Goal: Information Seeking & Learning: Find specific page/section

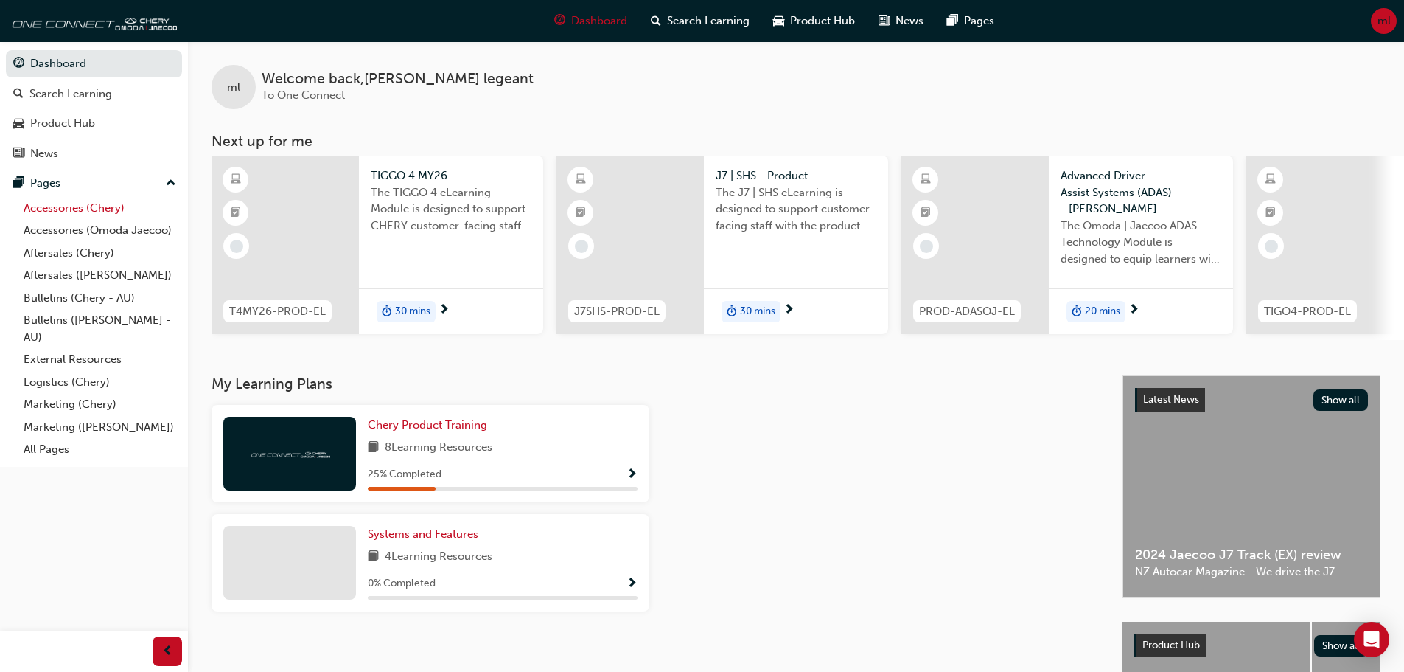
click at [108, 205] on link "Accessories (Chery)" at bounding box center [100, 208] width 164 height 23
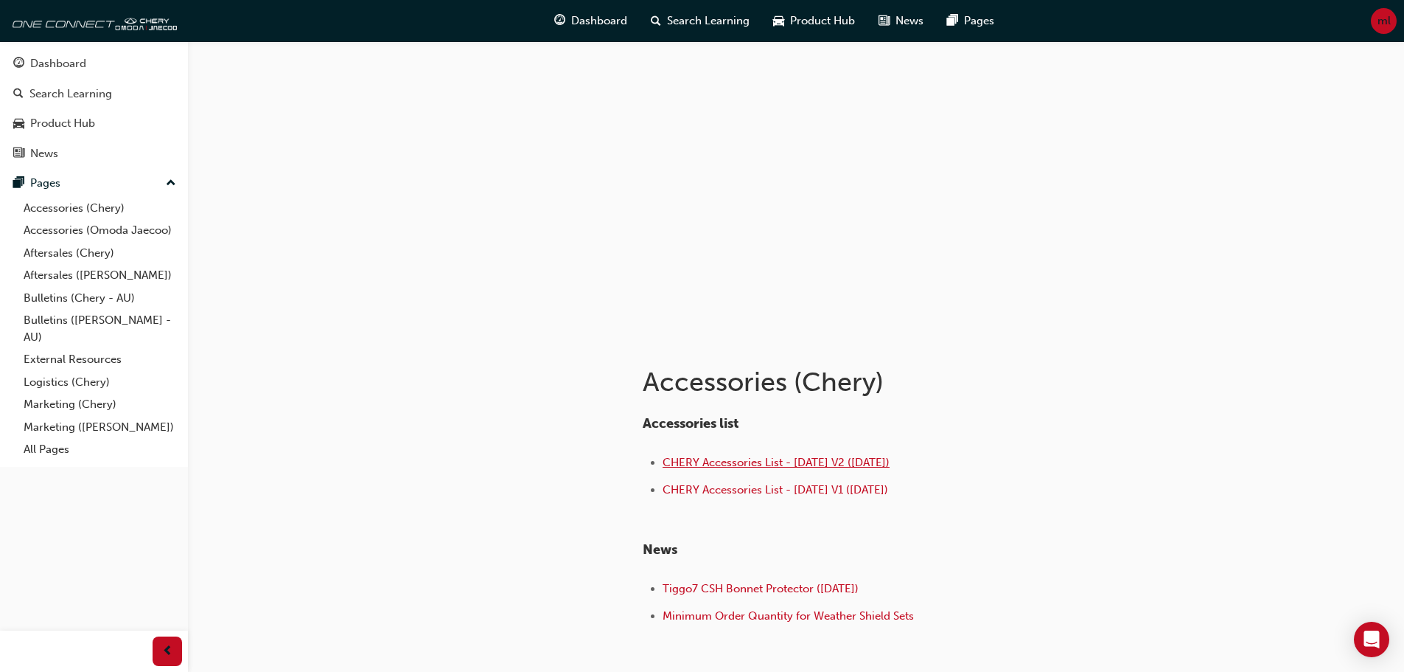
click at [814, 465] on span "CHERY Accessories List - [DATE] V2 ([DATE])" at bounding box center [776, 462] width 227 height 13
click at [61, 301] on link "Bulletins (Chery - AU)" at bounding box center [100, 298] width 164 height 23
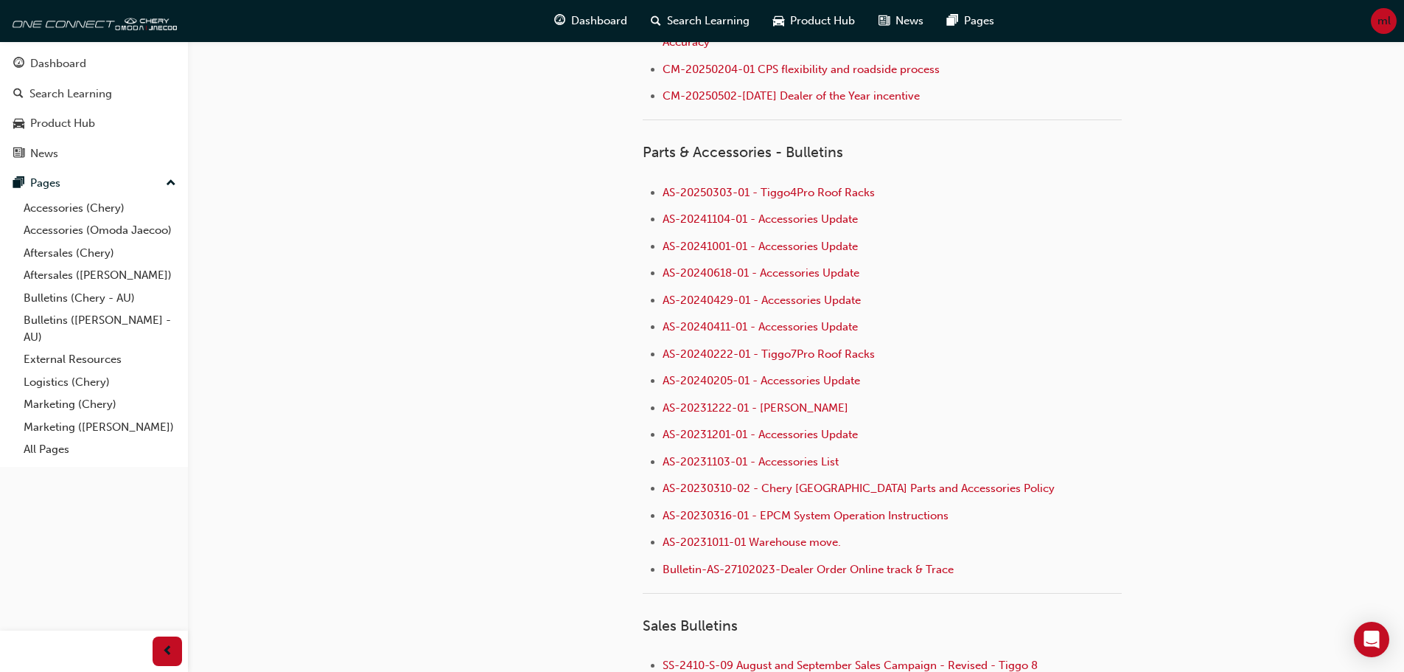
scroll to position [295, 0]
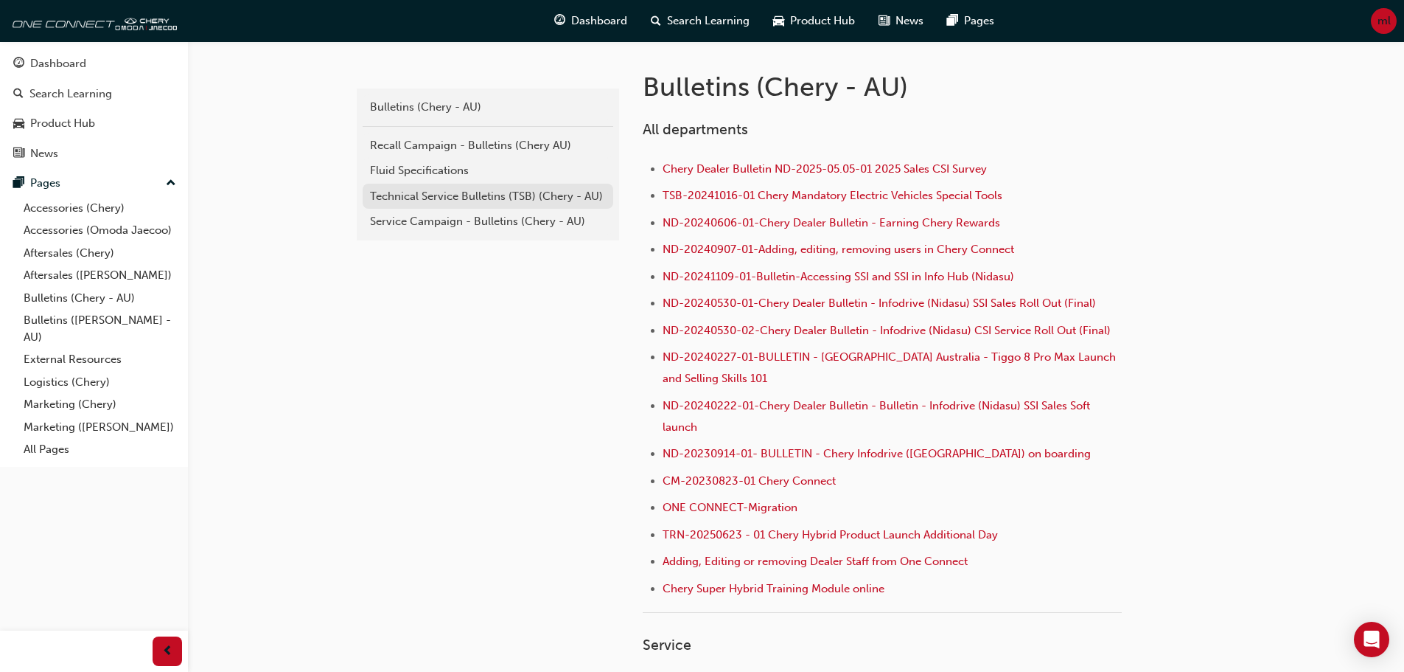
click at [474, 196] on div "Technical Service Bulletins (TSB) (Chery - AU)" at bounding box center [488, 196] width 236 height 17
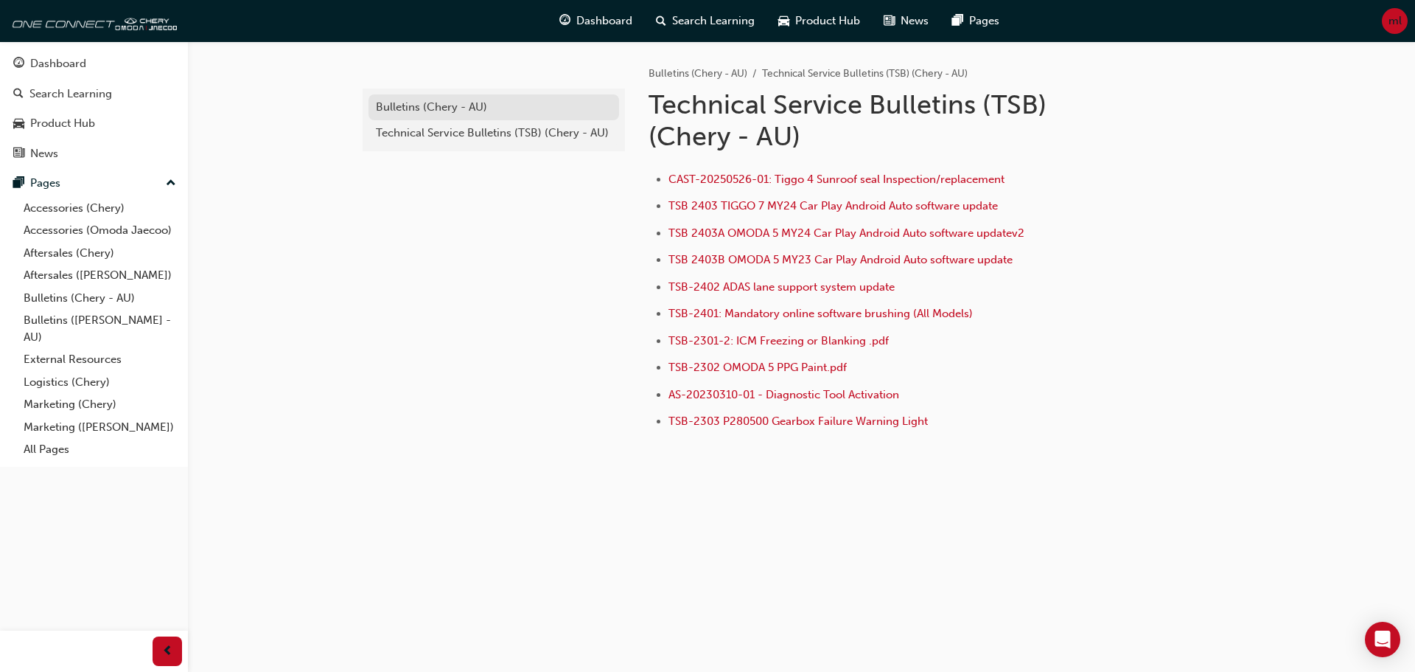
click at [427, 100] on div "Bulletins (Chery - AU)" at bounding box center [494, 107] width 236 height 17
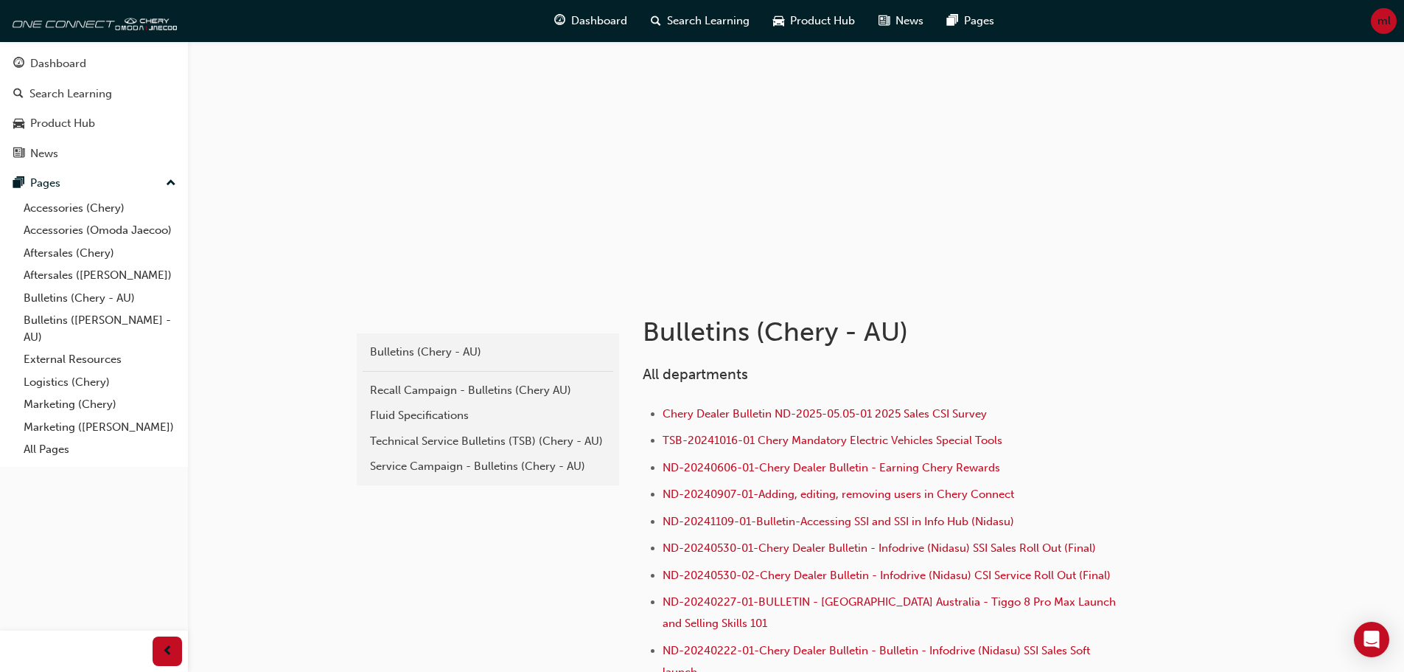
scroll to position [74, 0]
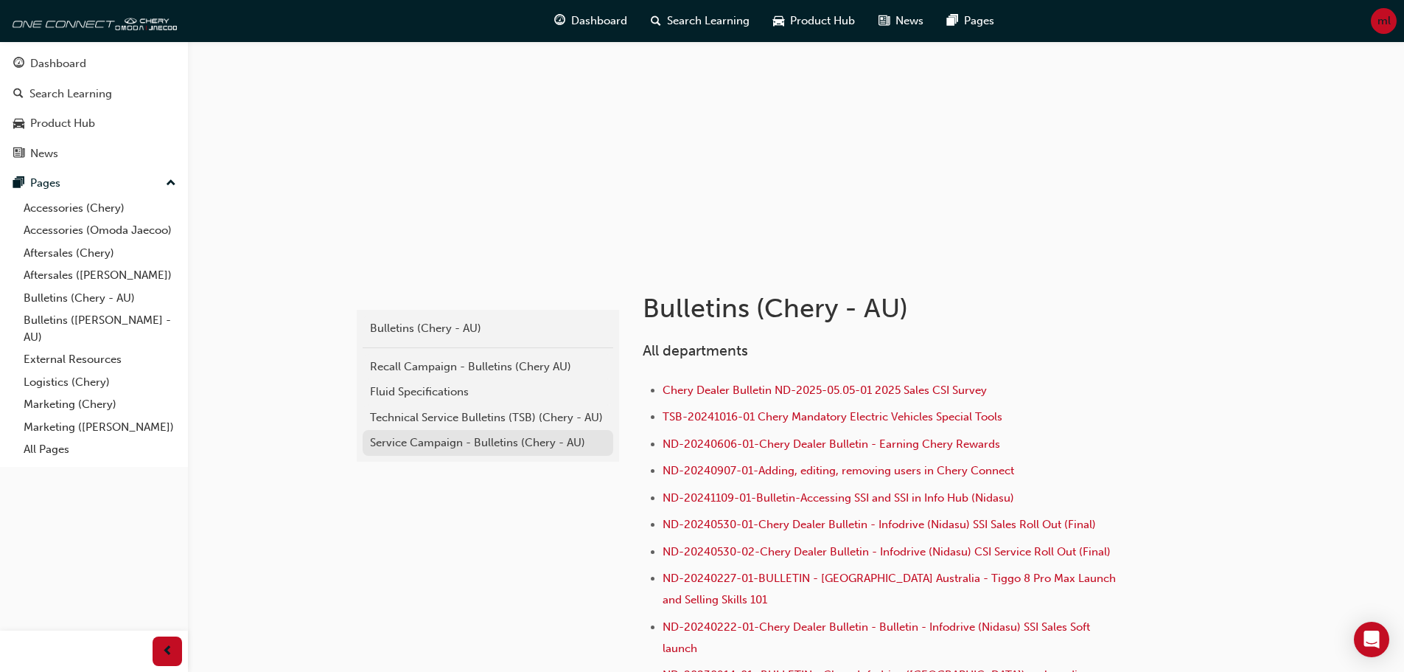
click at [404, 446] on div "Service Campaign - Bulletins (Chery - AU)" at bounding box center [488, 442] width 236 height 17
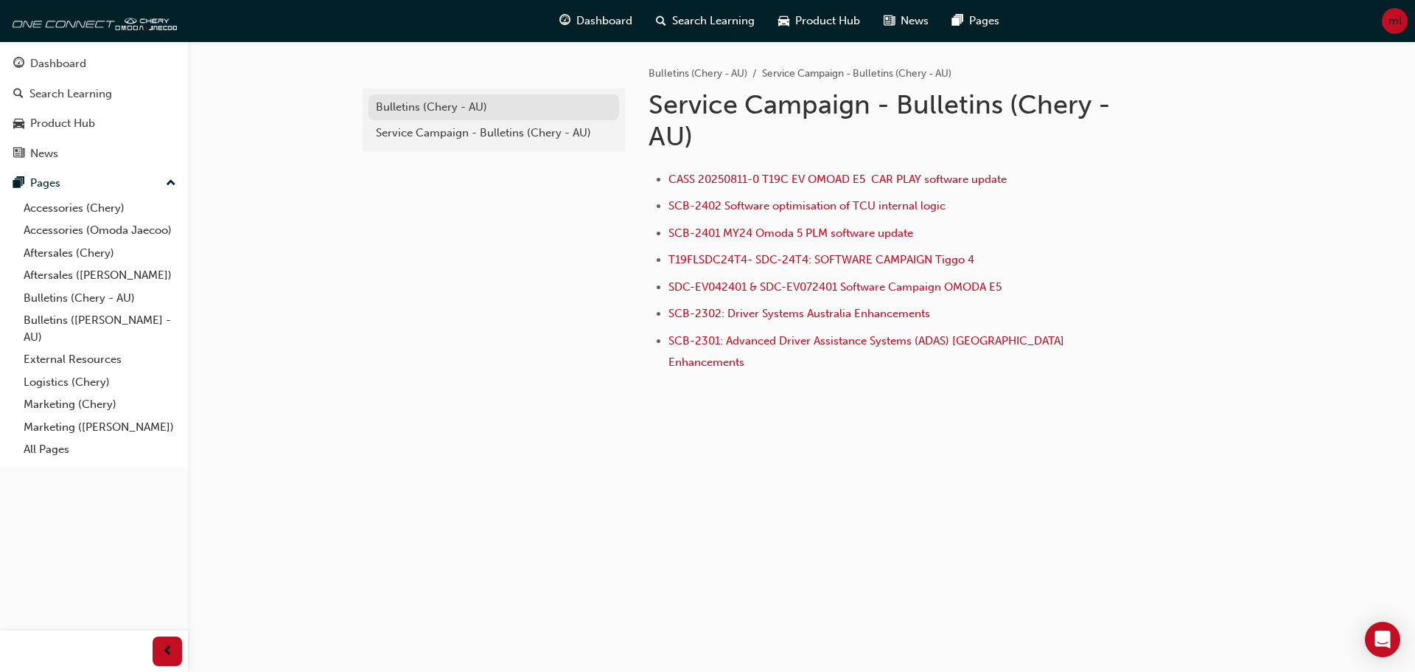
click at [433, 105] on div "Bulletins (Chery - AU)" at bounding box center [494, 107] width 236 height 17
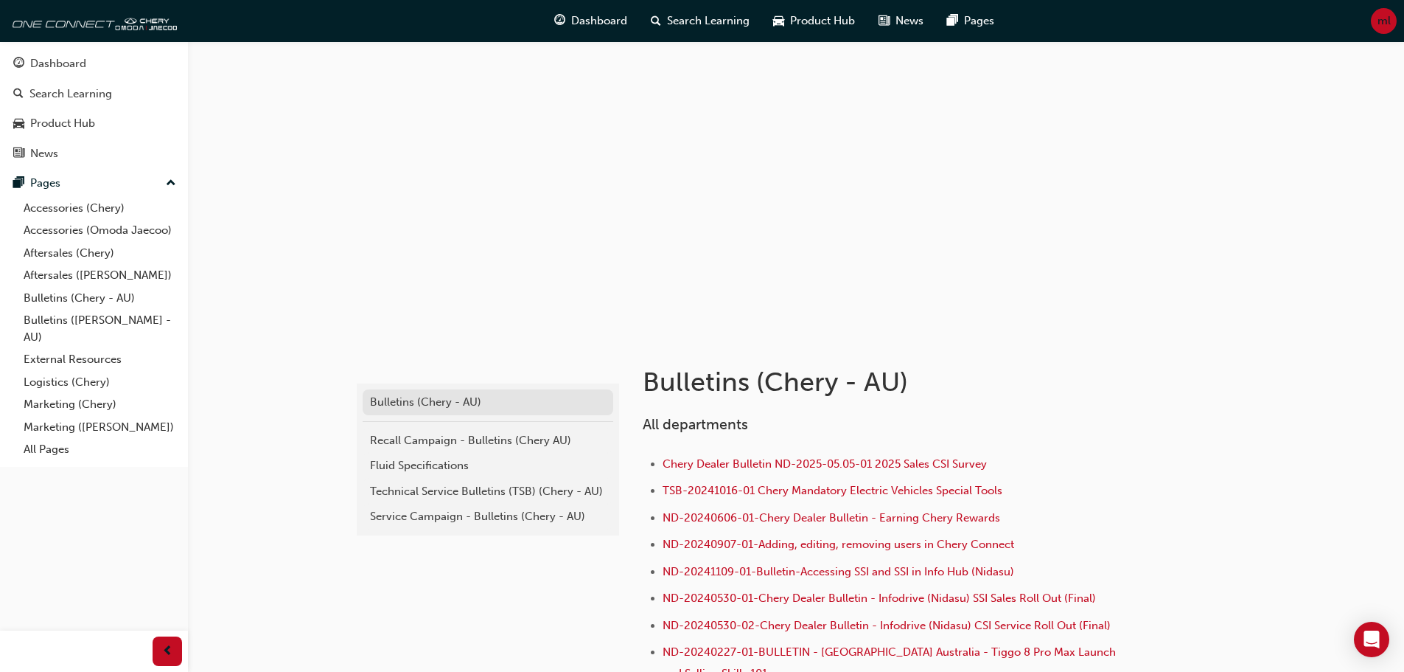
click at [397, 410] on div "Bulletins (Chery - AU)" at bounding box center [488, 402] width 236 height 17
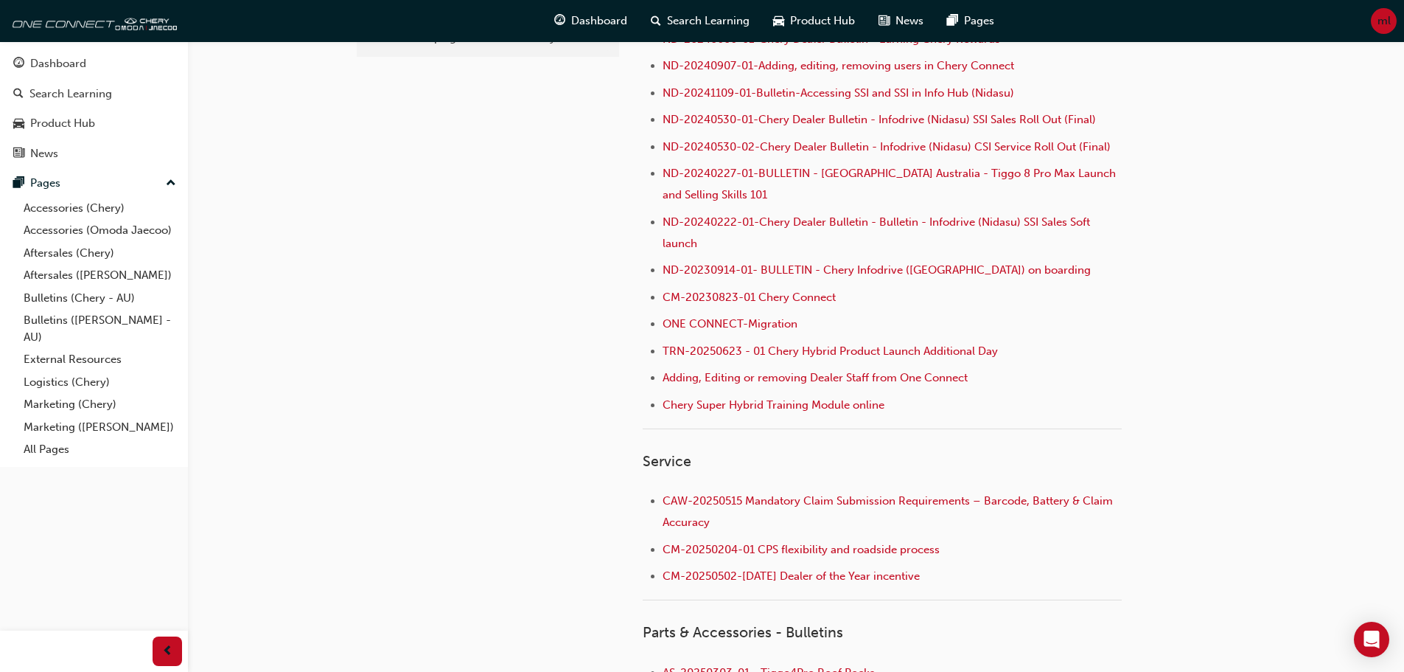
scroll to position [516, 0]
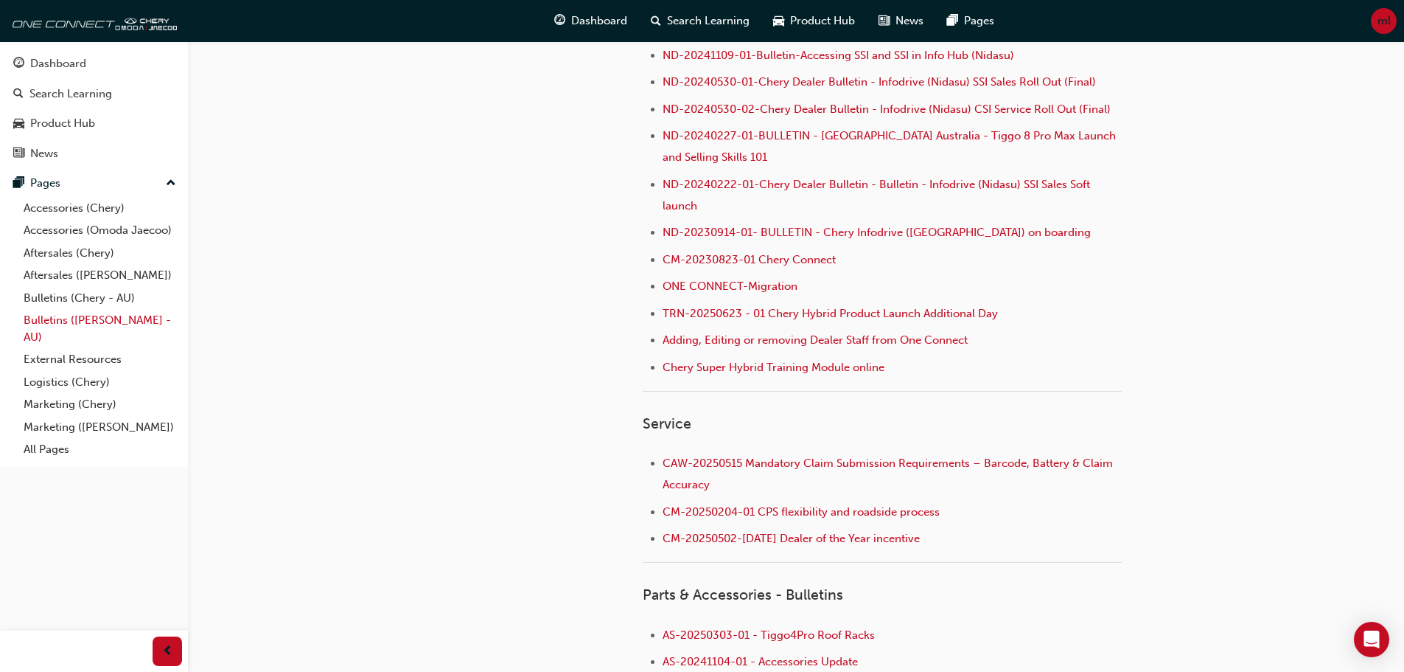
click at [66, 322] on link "Bulletins ([PERSON_NAME] - AU)" at bounding box center [100, 328] width 164 height 39
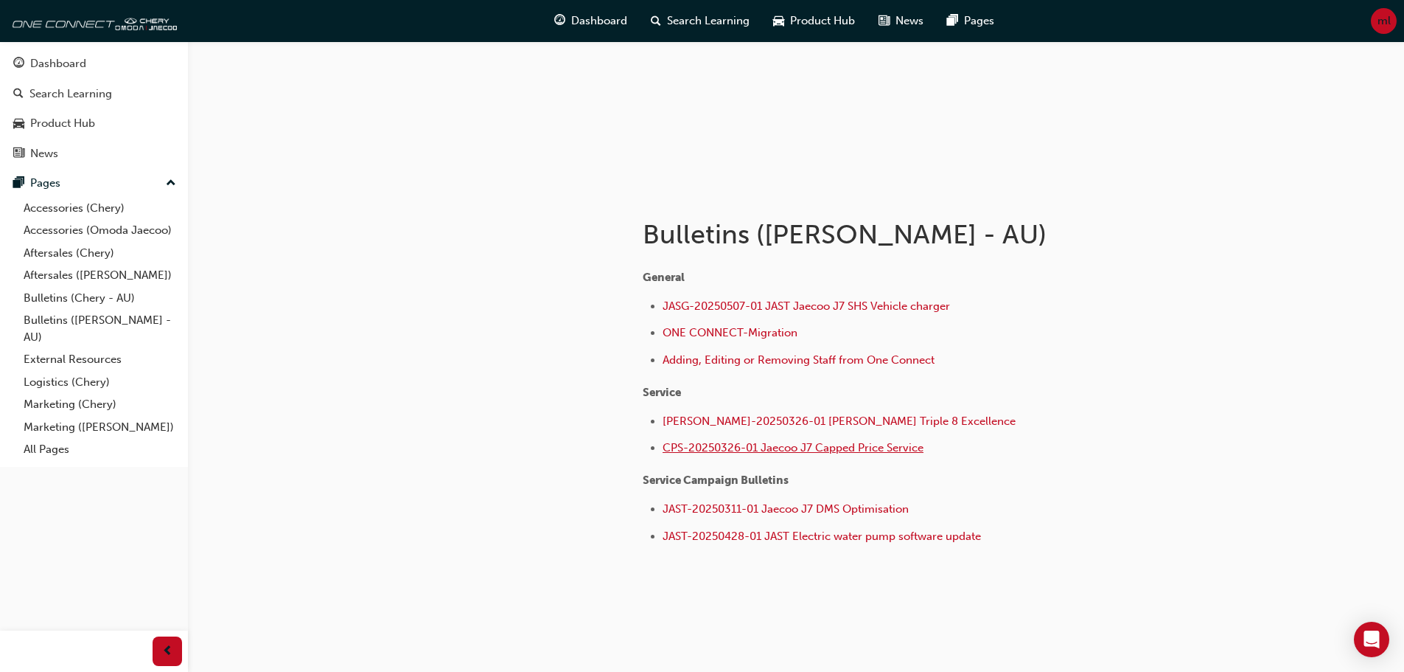
scroll to position [167, 0]
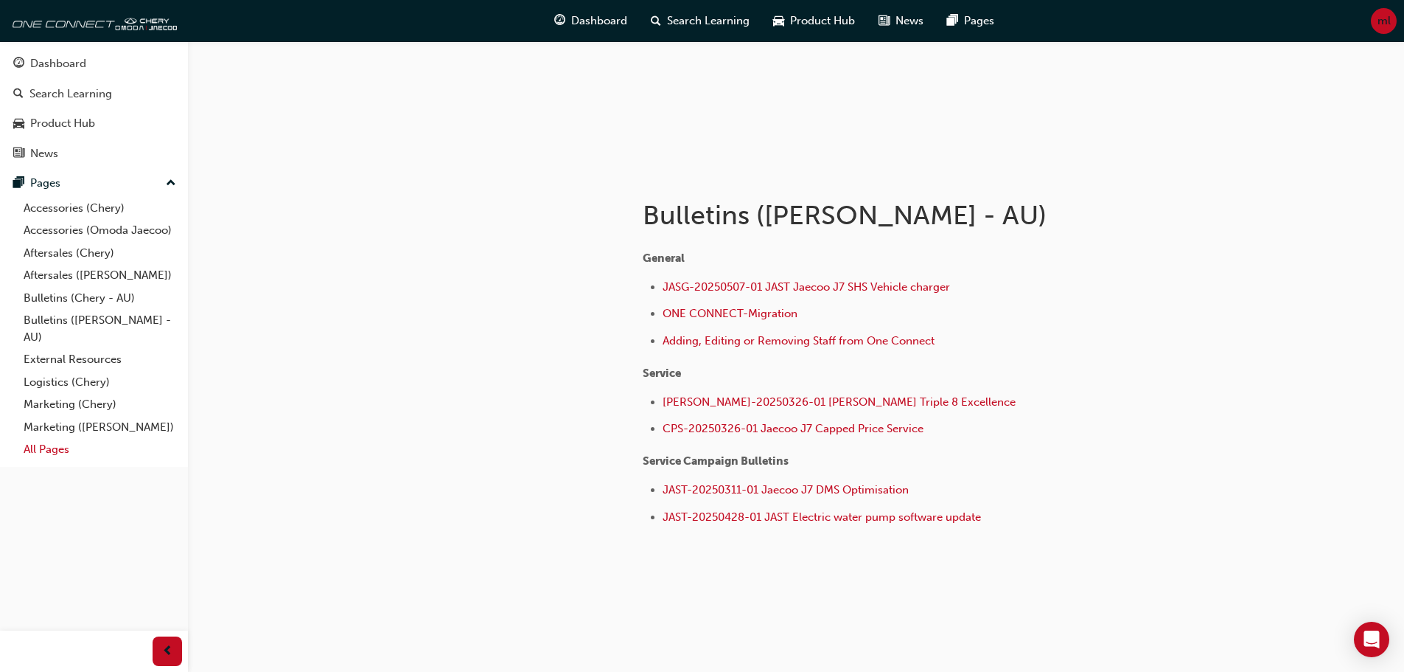
click at [52, 449] on link "All Pages" at bounding box center [100, 449] width 164 height 23
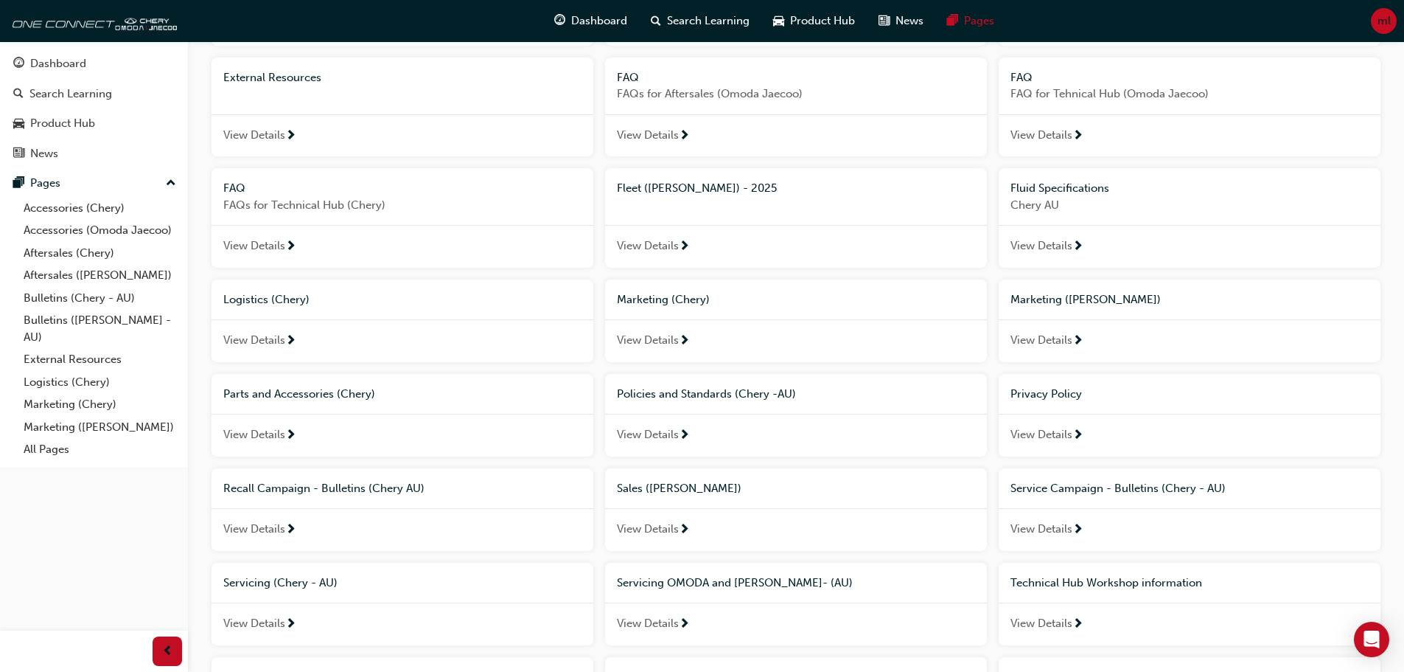
scroll to position [369, 0]
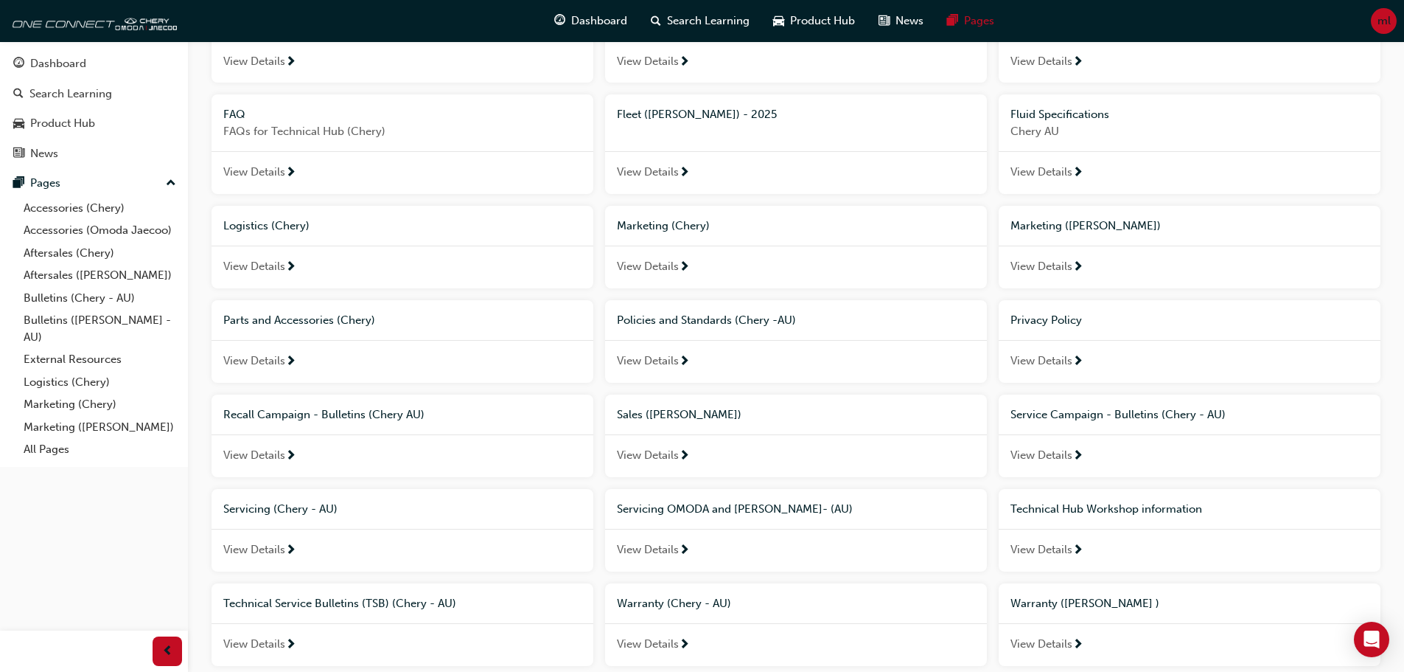
click at [646, 359] on span "View Details" at bounding box center [648, 360] width 62 height 17
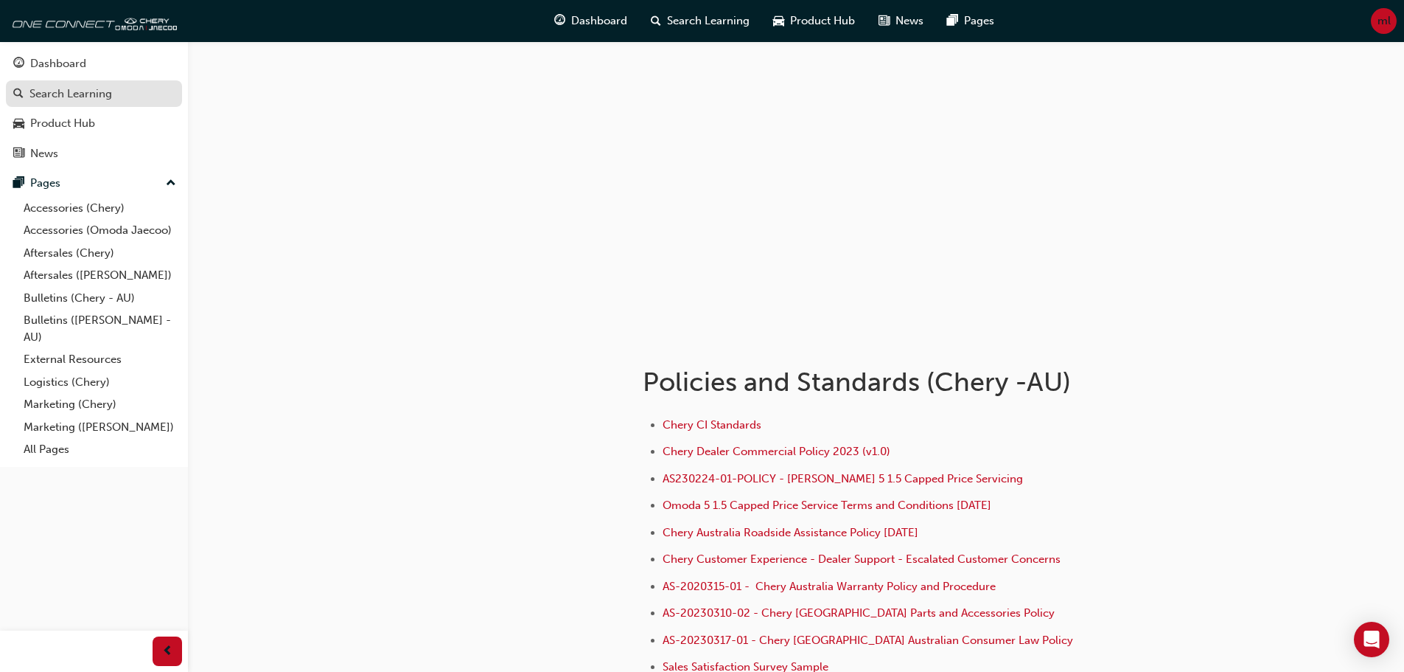
click at [72, 93] on div "Search Learning" at bounding box center [70, 94] width 83 height 17
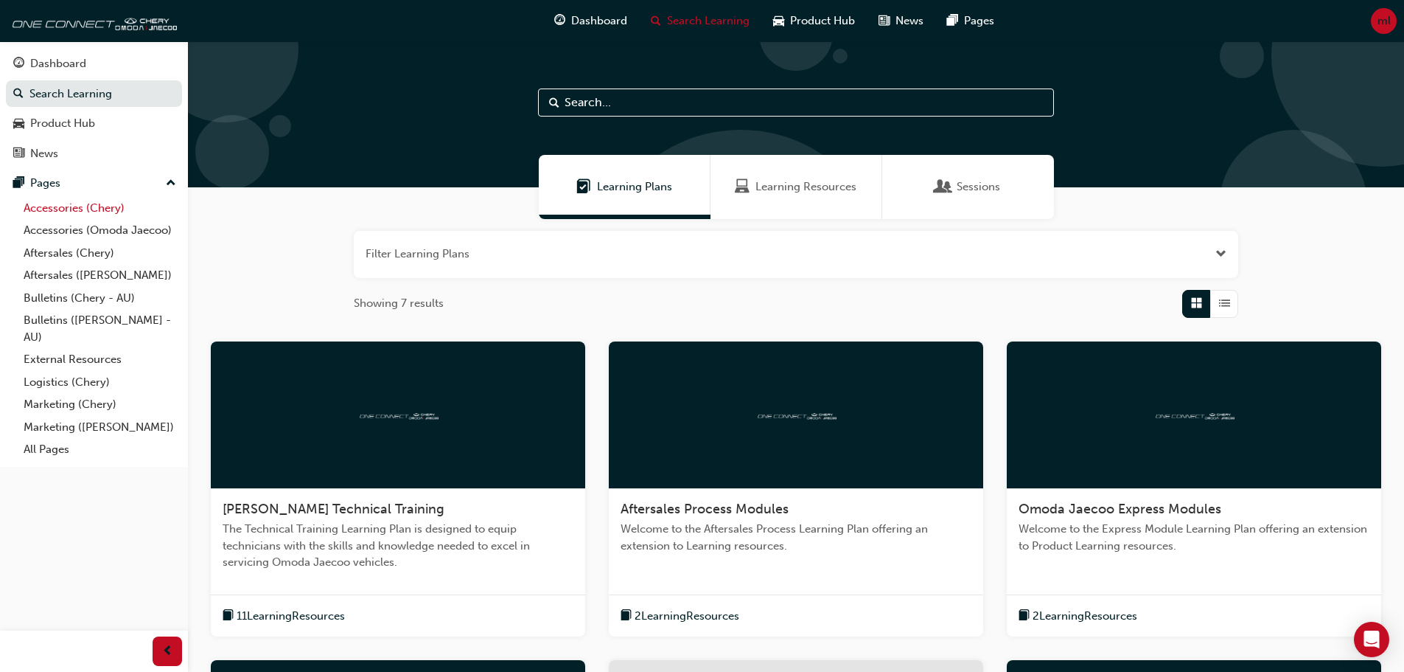
click at [76, 206] on link "Accessories (Chery)" at bounding box center [100, 208] width 164 height 23
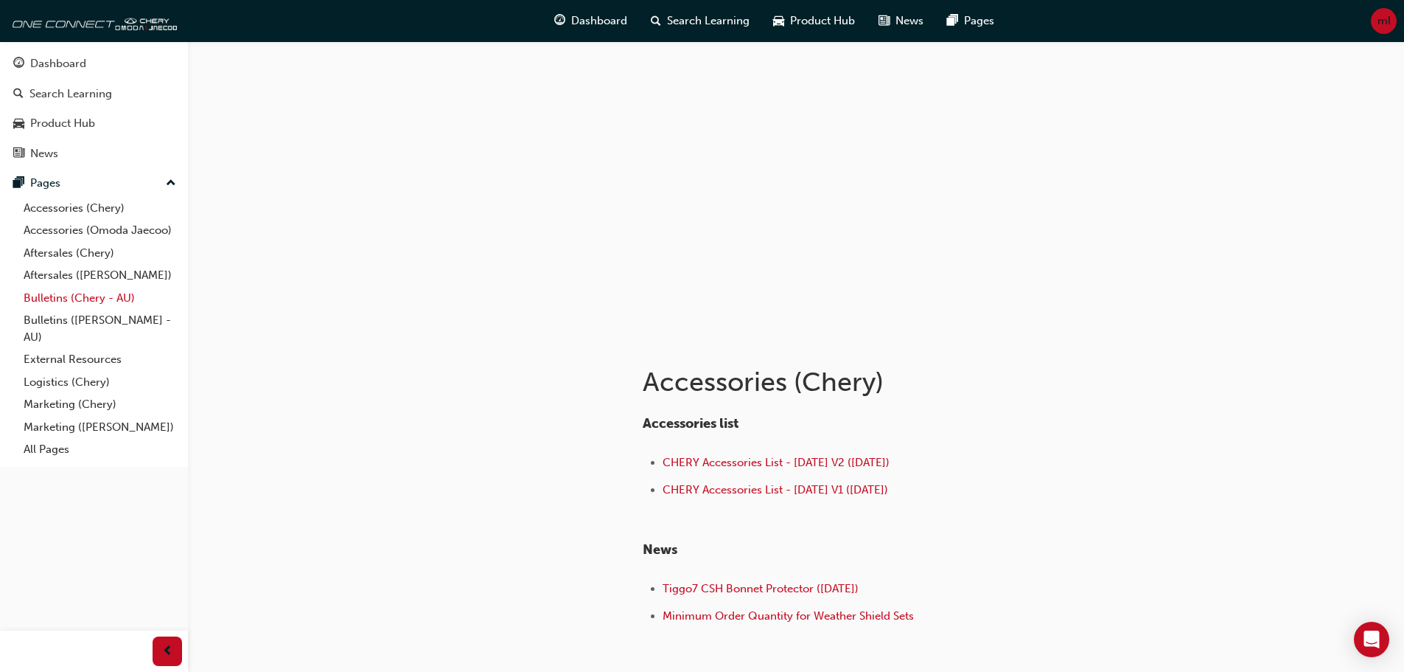
click at [74, 302] on link "Bulletins (Chery - AU)" at bounding box center [100, 298] width 164 height 23
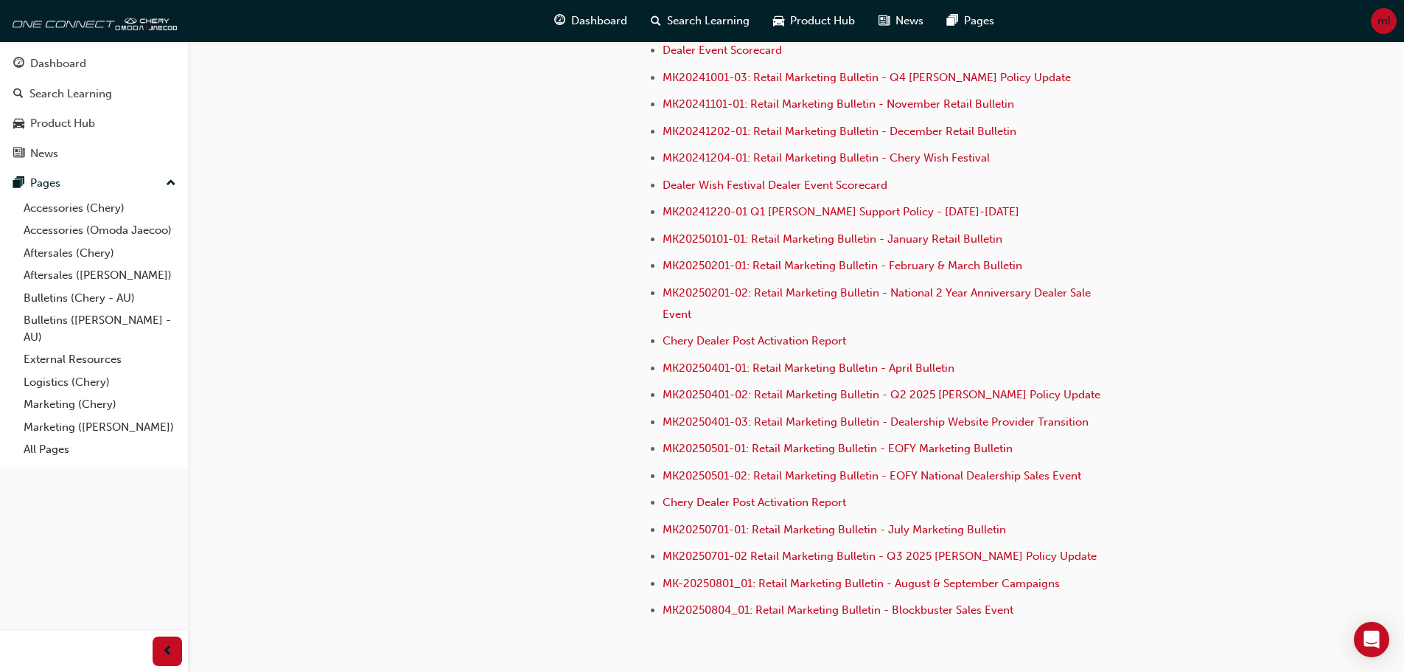
scroll to position [4063, 0]
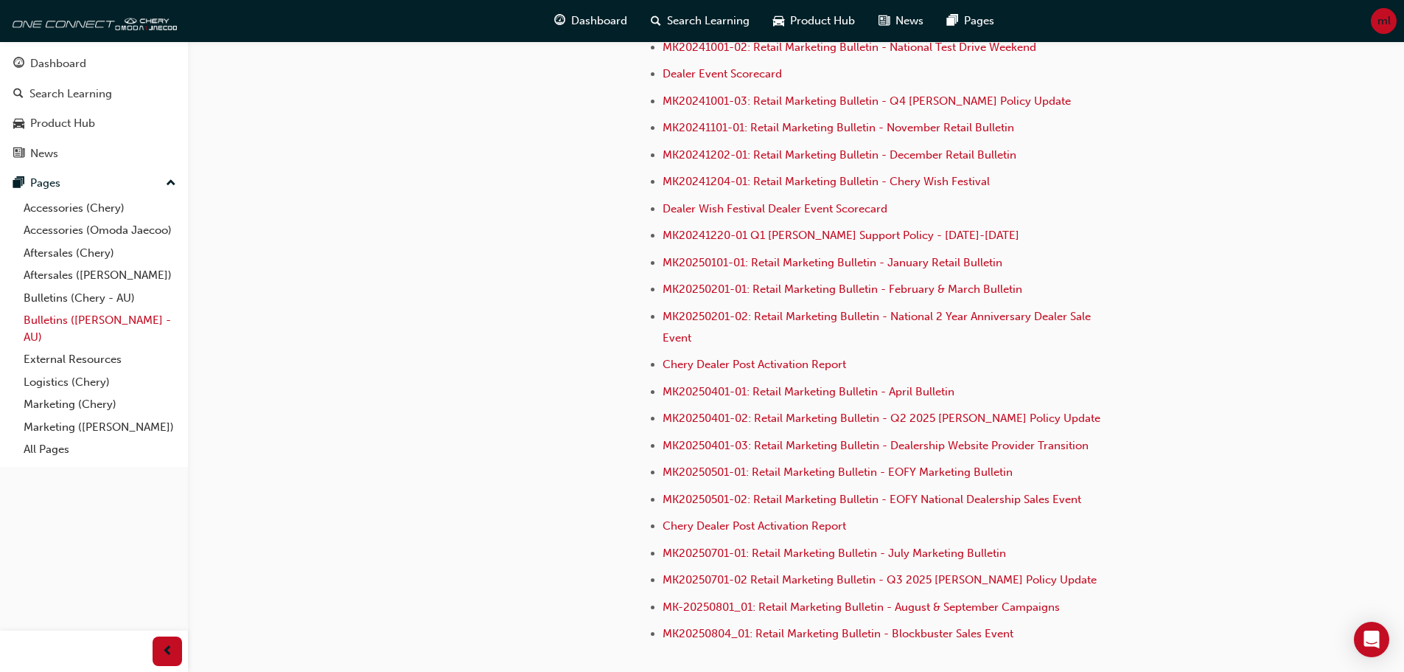
click at [87, 327] on link "Bulletins ([PERSON_NAME] - AU)" at bounding box center [100, 328] width 164 height 39
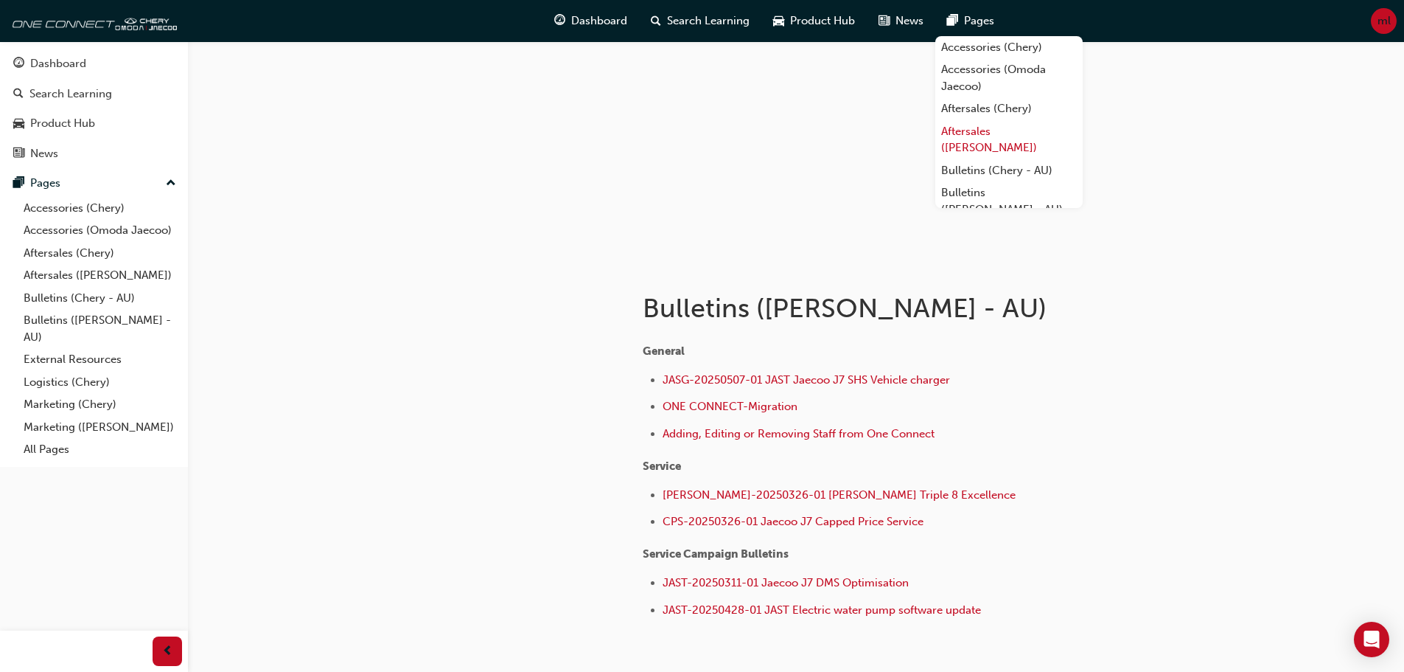
click at [986, 135] on link "Aftersales ([PERSON_NAME])" at bounding box center [1009, 139] width 147 height 39
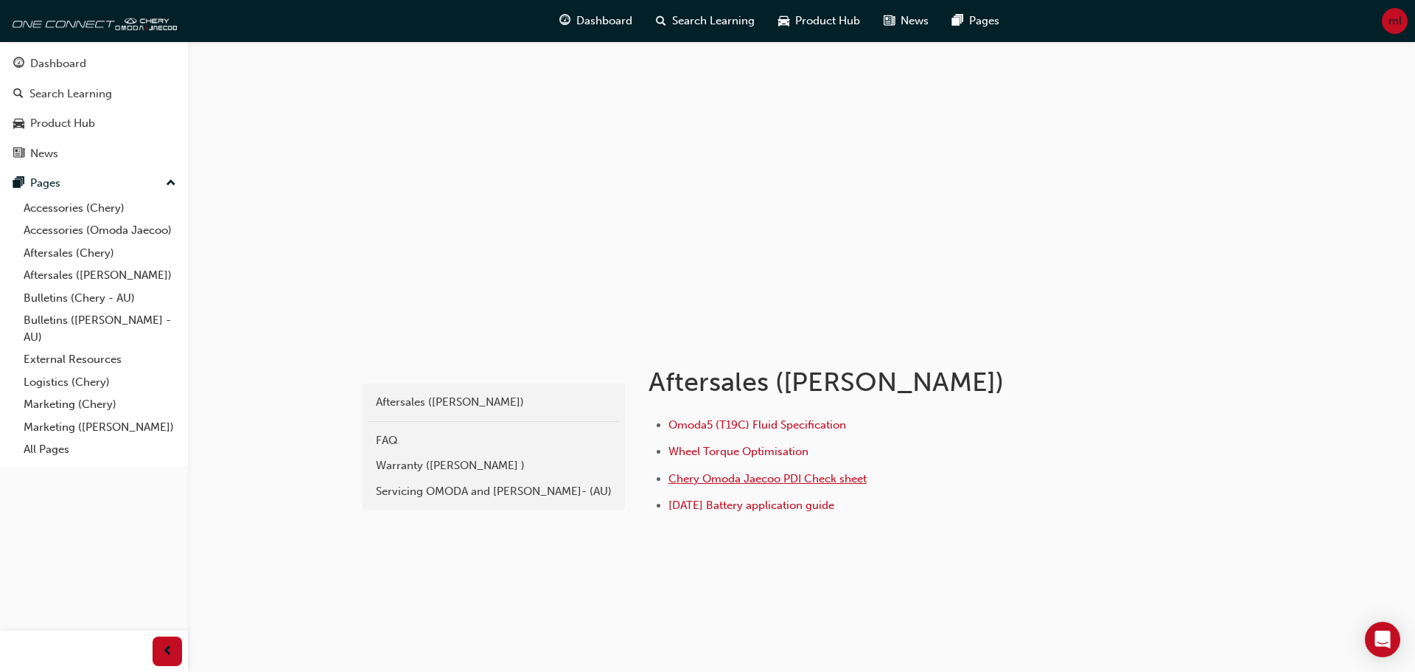
click at [826, 479] on span "Chery Omoda Jaecoo PDI Check sheet" at bounding box center [768, 478] width 198 height 13
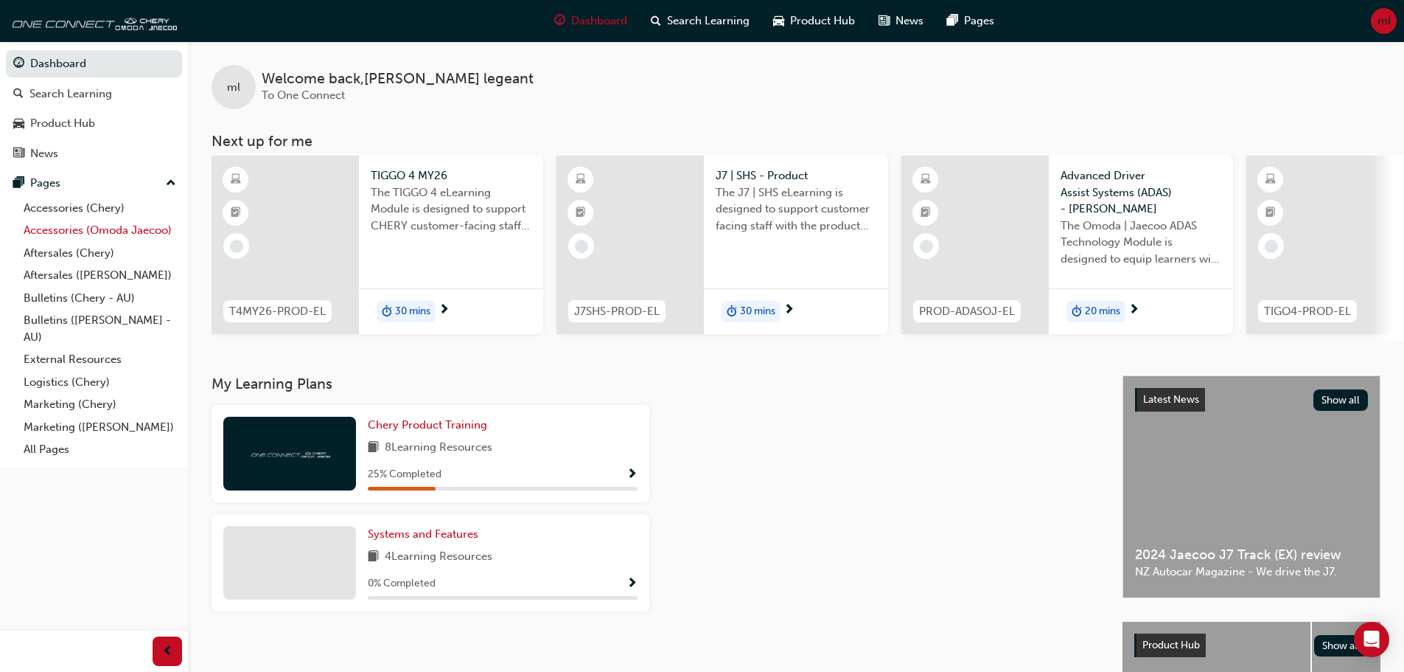
click at [116, 227] on link "Accessories (Omoda Jaecoo)" at bounding box center [100, 230] width 164 height 23
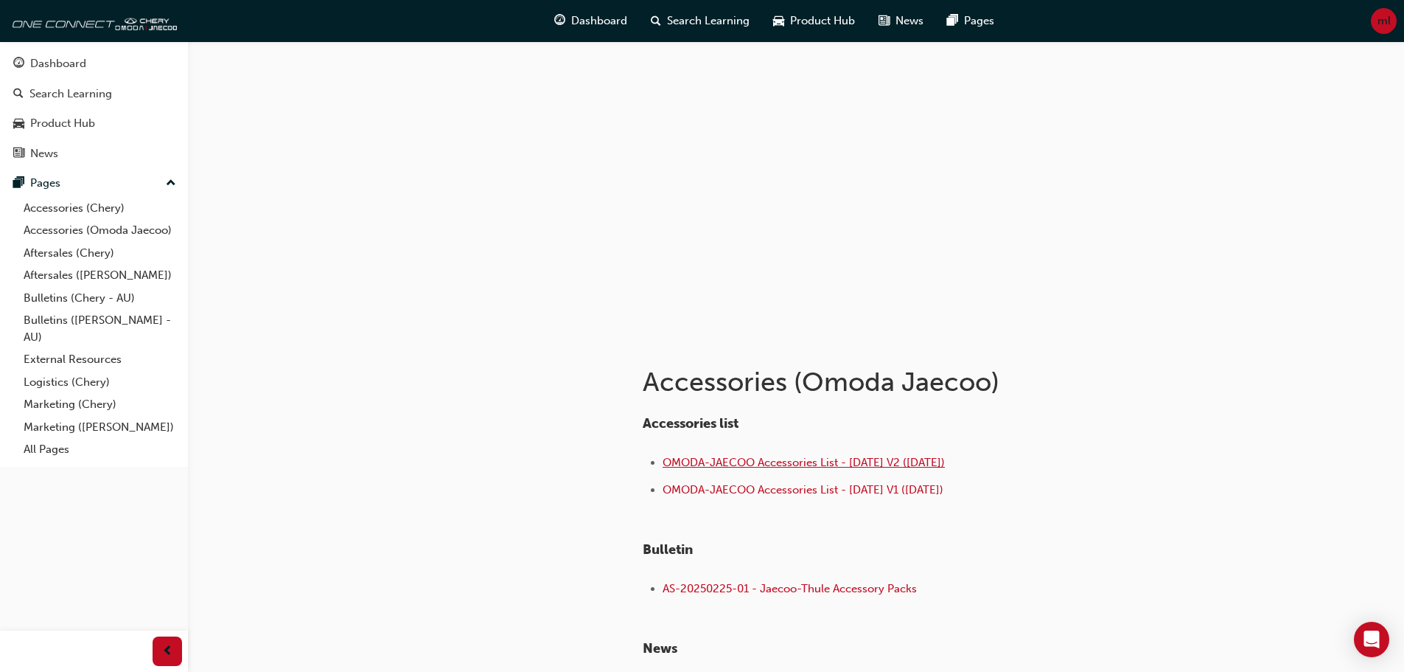
click at [874, 461] on span "OMODA-JAECOO Accessories List - Sep 25 V2 (18.09.25)" at bounding box center [804, 462] width 282 height 13
